Goal: Task Accomplishment & Management: Manage account settings

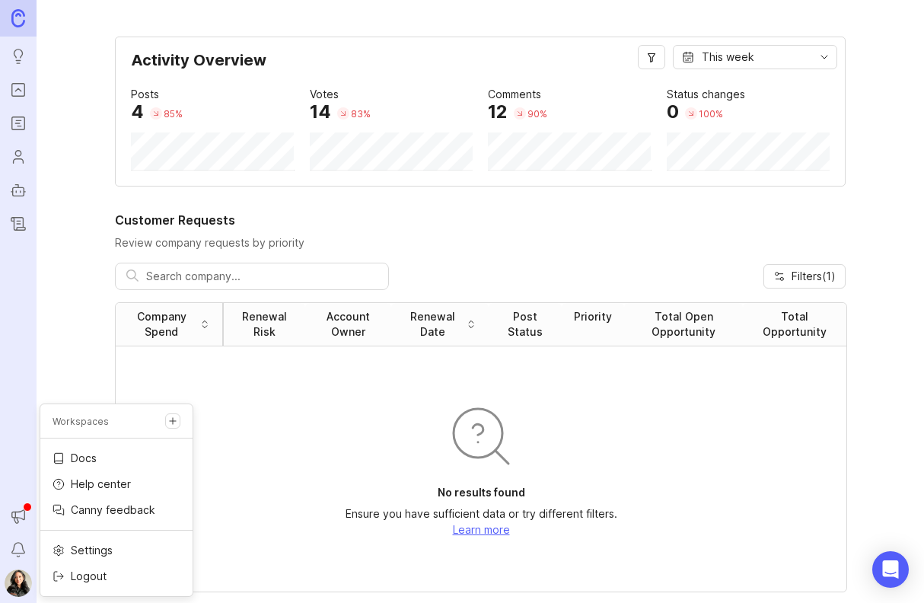
scroll to position [457, 0]
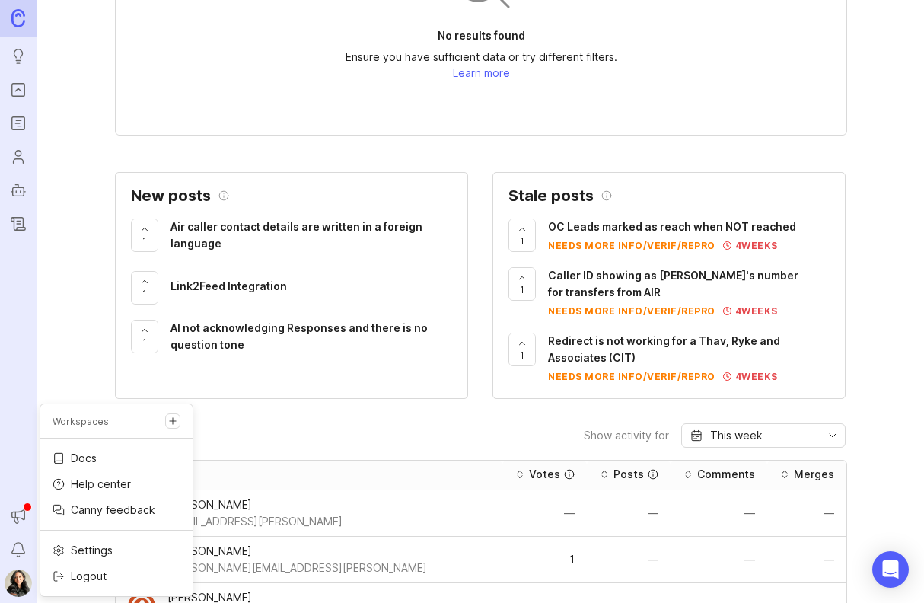
click at [105, 571] on p "Logout" at bounding box center [89, 576] width 36 height 15
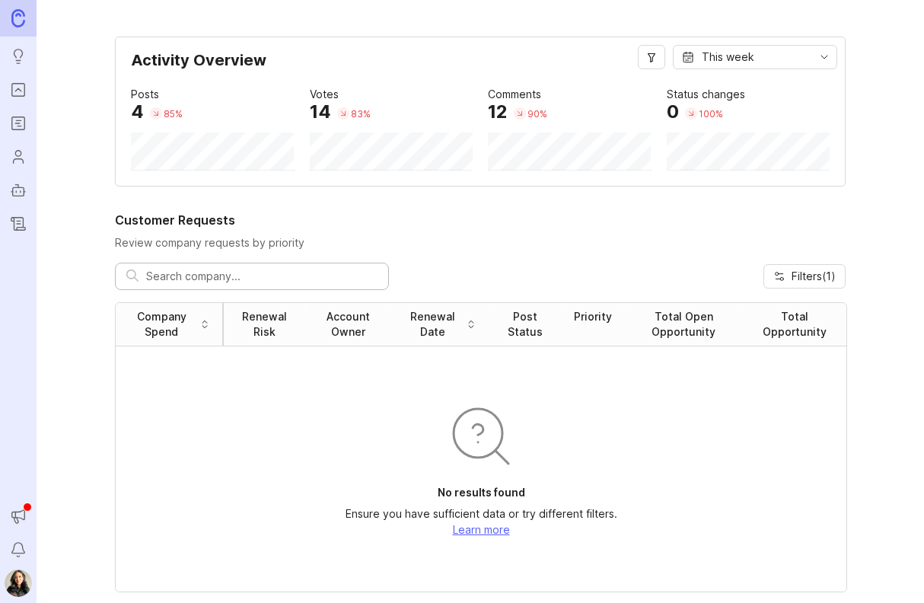
click at [20, 582] on img at bounding box center [18, 583] width 27 height 27
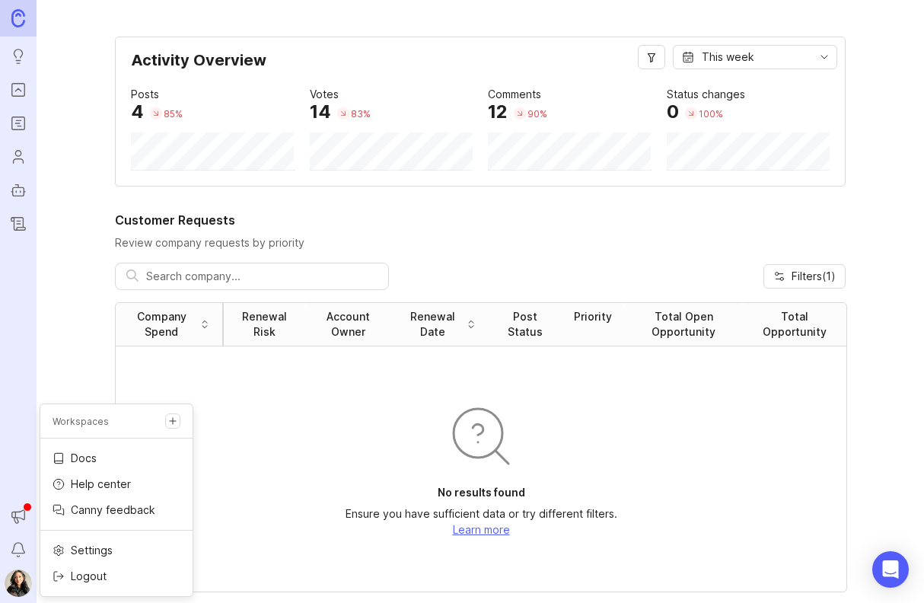
click at [85, 579] on p "Logout" at bounding box center [89, 576] width 36 height 15
